Goal: Obtain resource: Download file/media

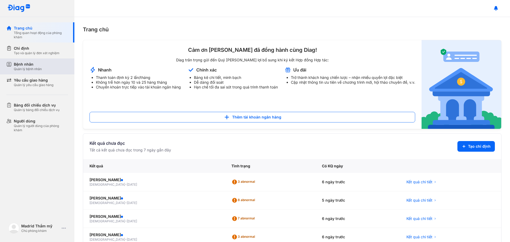
click at [30, 65] on div "Bệnh nhân" at bounding box center [28, 64] width 28 height 5
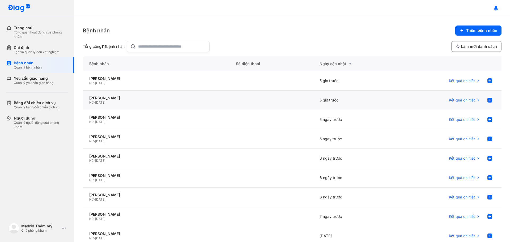
click at [468, 98] on span "Kết quả chi tiết" at bounding box center [462, 100] width 26 height 5
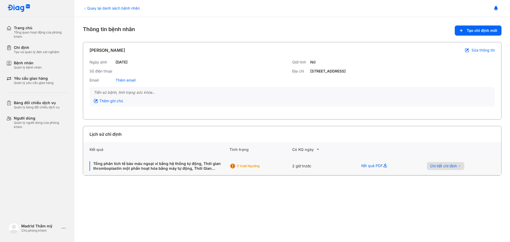
click at [451, 166] on span "Chi tiết chỉ định" at bounding box center [443, 166] width 27 height 5
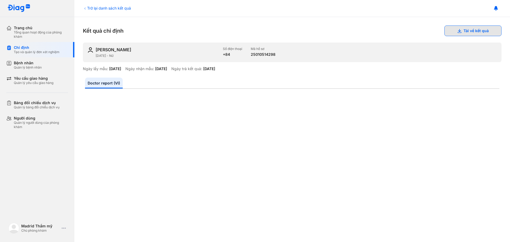
click at [467, 30] on button "Tải về kết quả" at bounding box center [473, 31] width 57 height 11
click at [86, 8] on icon at bounding box center [85, 8] width 4 height 4
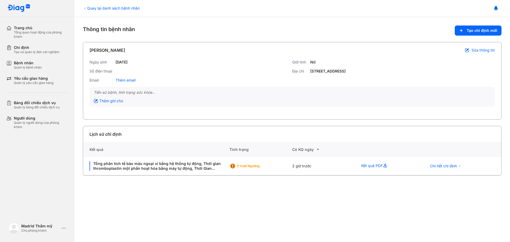
click at [83, 9] on icon at bounding box center [85, 8] width 4 height 4
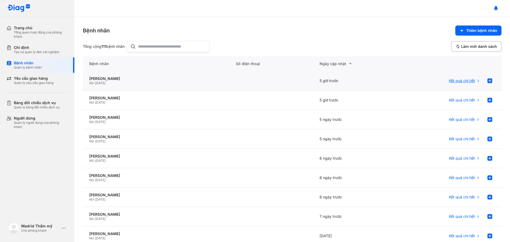
click at [462, 81] on span "Kết quả chi tiết" at bounding box center [462, 80] width 26 height 5
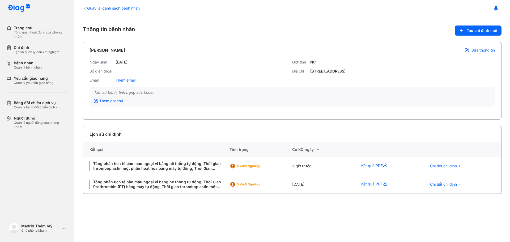
click at [84, 8] on icon at bounding box center [85, 8] width 4 height 4
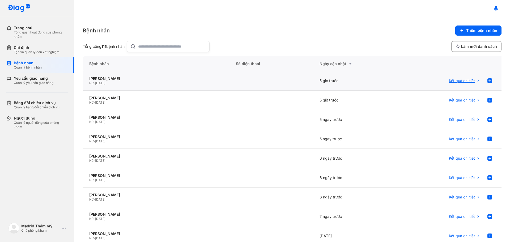
click at [454, 81] on span "Kết quả chi tiết" at bounding box center [462, 80] width 26 height 5
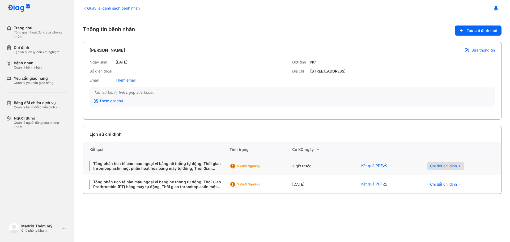
click at [445, 166] on span "Chi tiết chỉ định" at bounding box center [443, 166] width 27 height 5
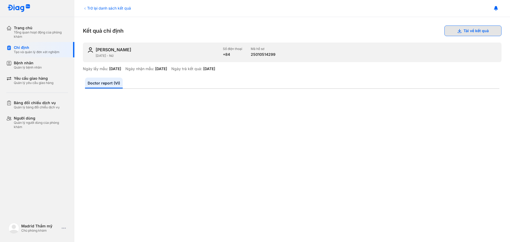
click at [466, 30] on button "Tải về kết quả" at bounding box center [473, 31] width 57 height 11
